Goal: Task Accomplishment & Management: Use online tool/utility

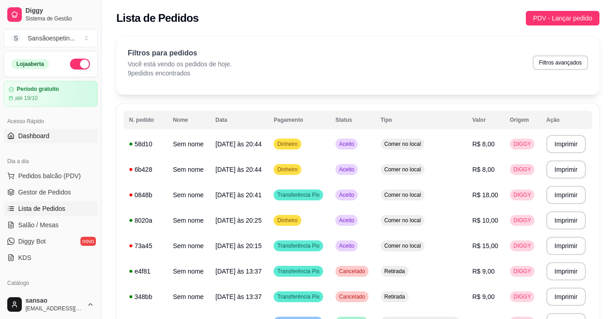
click at [26, 130] on link "Dashboard" at bounding box center [51, 136] width 94 height 15
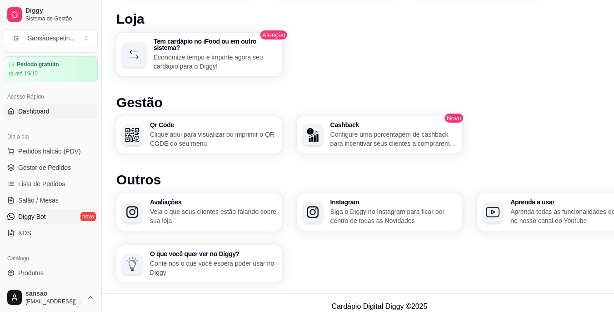
scroll to position [45, 0]
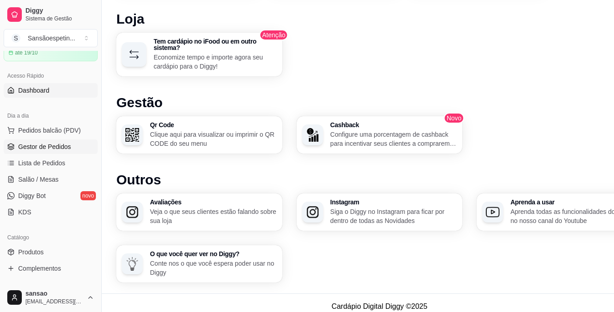
click at [58, 144] on span "Gestor de Pedidos" at bounding box center [44, 146] width 53 height 9
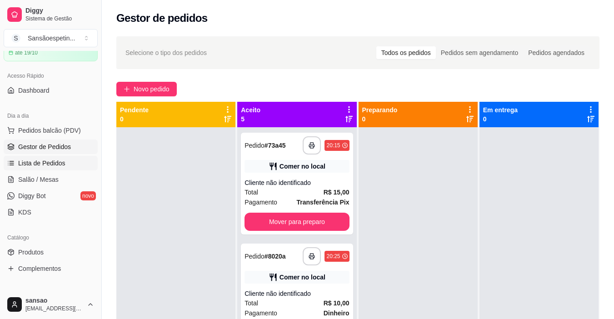
click at [57, 159] on span "Lista de Pedidos" at bounding box center [41, 163] width 47 height 9
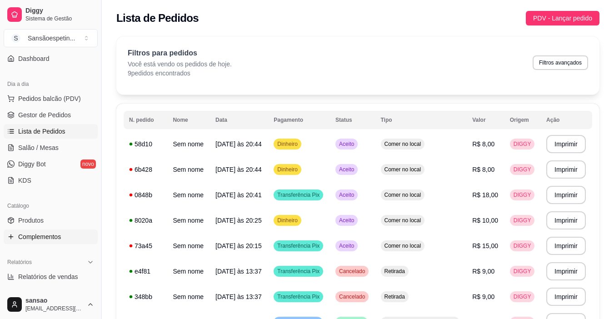
scroll to position [91, 0]
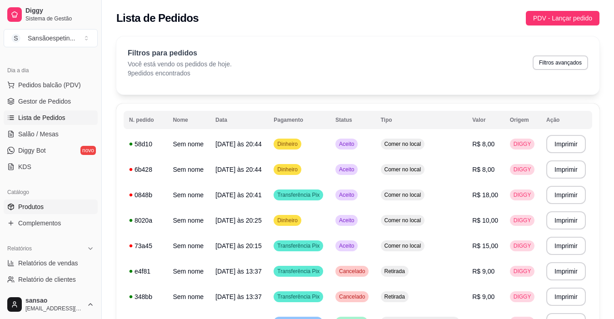
click at [25, 210] on span "Produtos" at bounding box center [30, 206] width 25 height 9
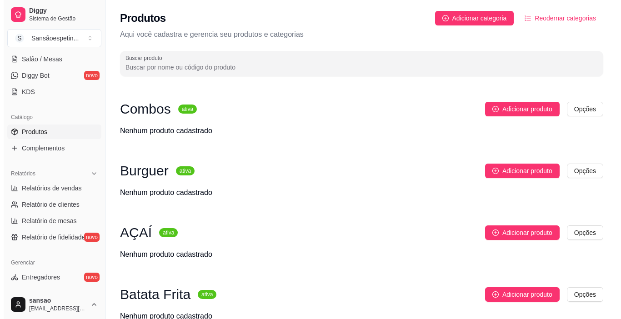
scroll to position [182, 0]
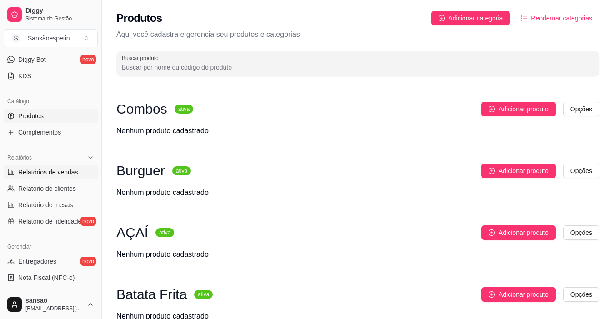
click at [8, 177] on link "Relatórios de vendas" at bounding box center [51, 172] width 94 height 15
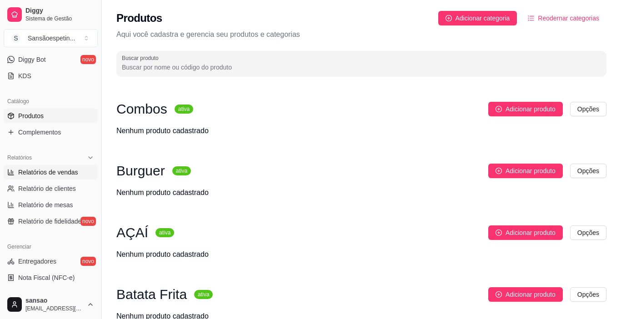
select select "ALL"
select select "0"
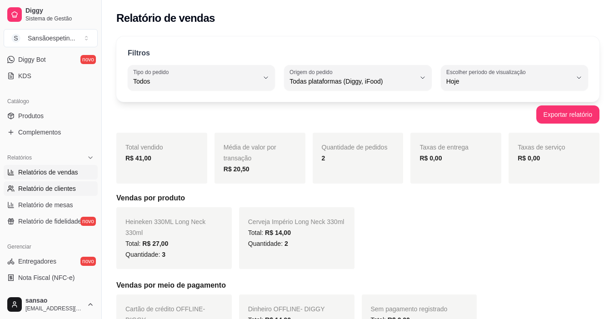
click at [10, 182] on link "Relatório de clientes" at bounding box center [51, 188] width 94 height 15
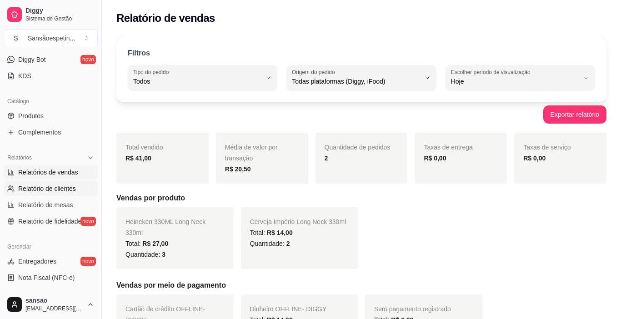
select select "30"
select select "HIGHEST_TOTAL_SPENT_WITH_ORDERS"
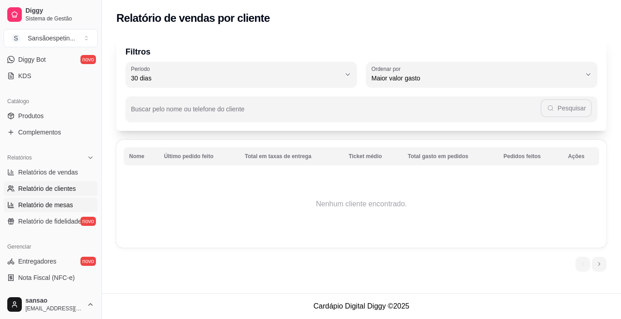
click at [12, 210] on link "Relatório de mesas" at bounding box center [51, 205] width 94 height 15
select select "TOTAL_OF_ORDERS"
select select "7"
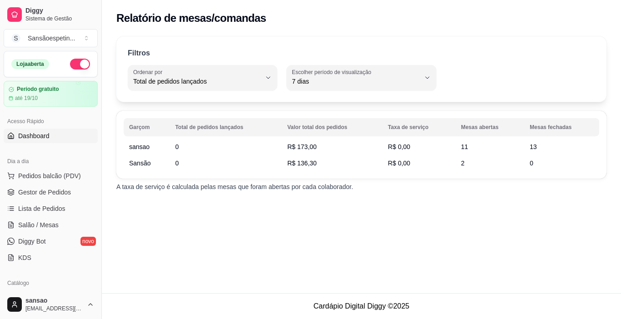
click at [15, 135] on link "Dashboard" at bounding box center [51, 136] width 94 height 15
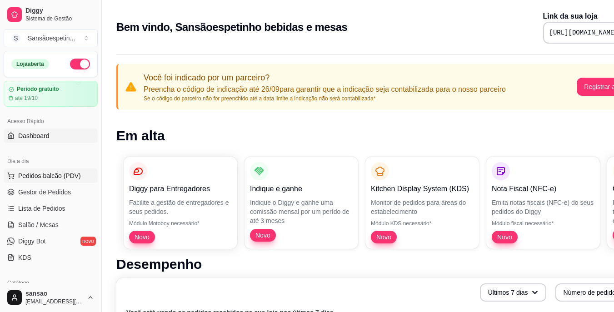
click at [23, 171] on button "Pedidos balcão (PDV)" at bounding box center [51, 176] width 94 height 15
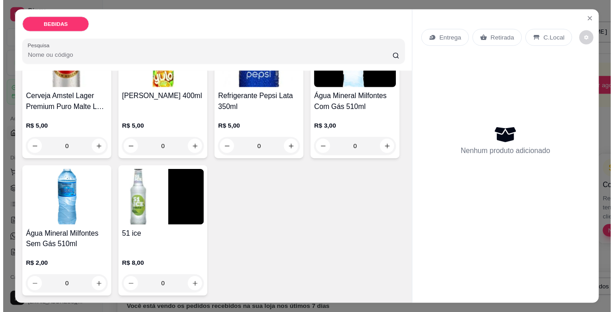
scroll to position [500, 0]
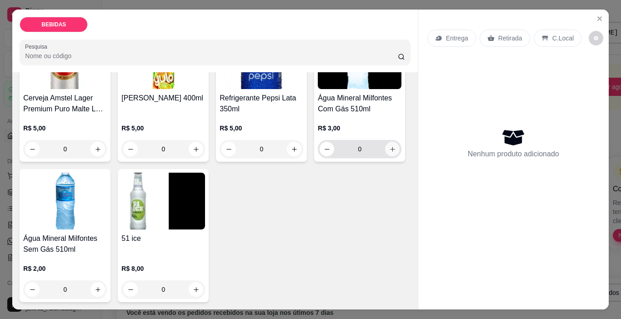
click at [385, 156] on button "increase-product-quantity" at bounding box center [392, 149] width 15 height 15
type input "1"
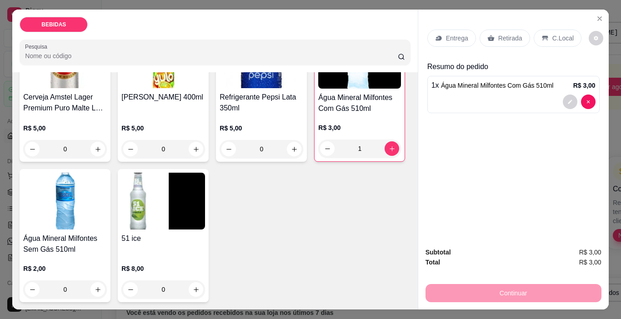
click at [553, 35] on p "C.Local" at bounding box center [562, 38] width 21 height 9
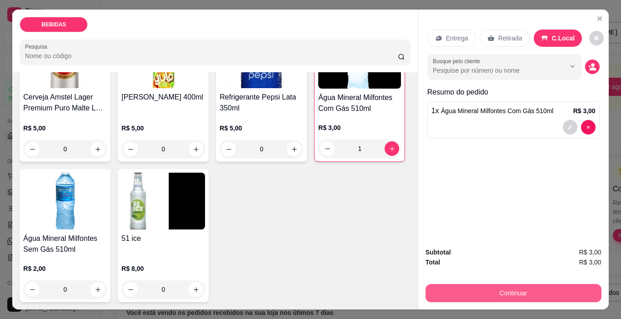
click at [528, 285] on button "Continuar" at bounding box center [513, 293] width 176 height 18
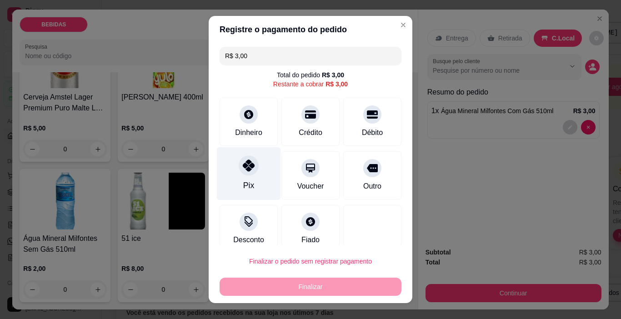
click at [246, 167] on icon at bounding box center [249, 166] width 12 height 12
type input "R$ 0,00"
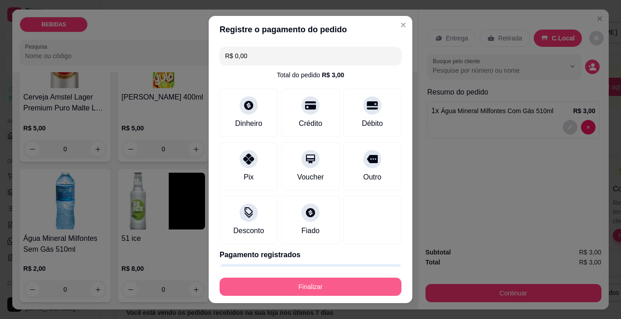
click at [288, 284] on button "Finalizar" at bounding box center [311, 287] width 182 height 18
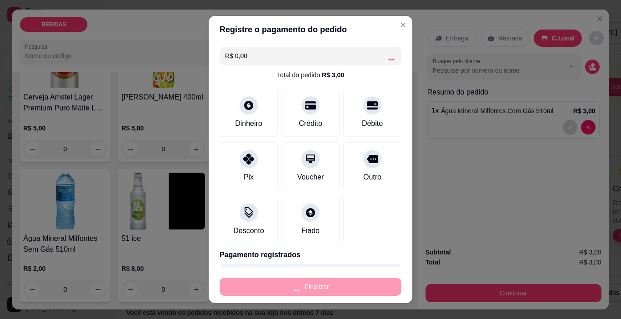
type input "0"
type input "-R$ 3,00"
